Goal: Navigation & Orientation: Find specific page/section

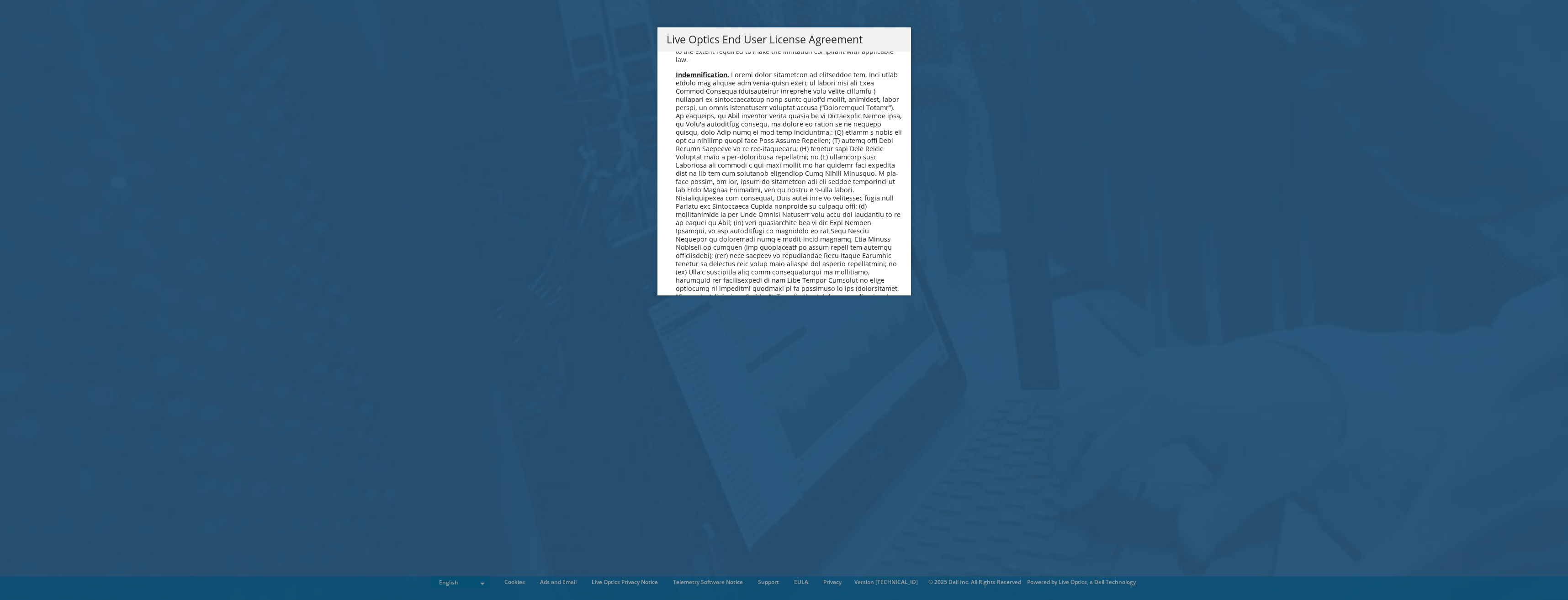
scroll to position [3452, 0]
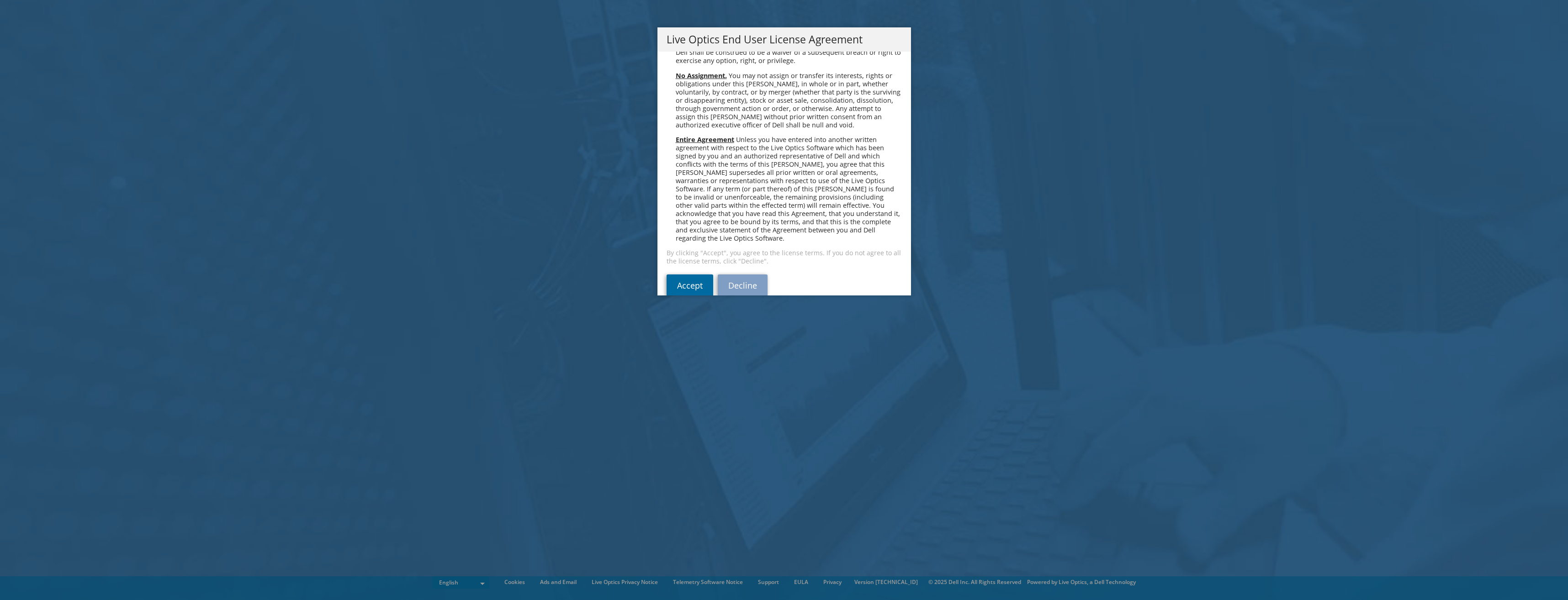
click at [673, 275] on link "Accept" at bounding box center [690, 286] width 47 height 22
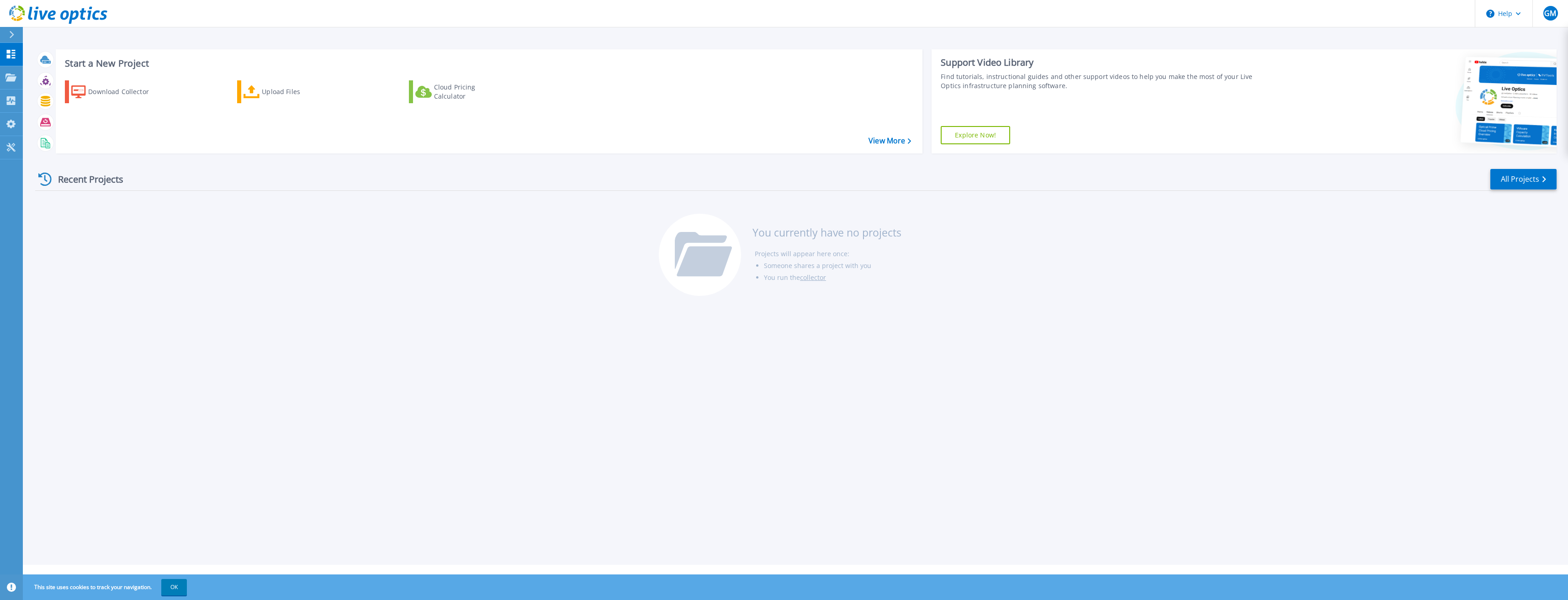
click at [415, 258] on div "Recent Projects All Projects You currently have no projects Projects will appea…" at bounding box center [795, 233] width 1521 height 144
